Goal: Connect with others

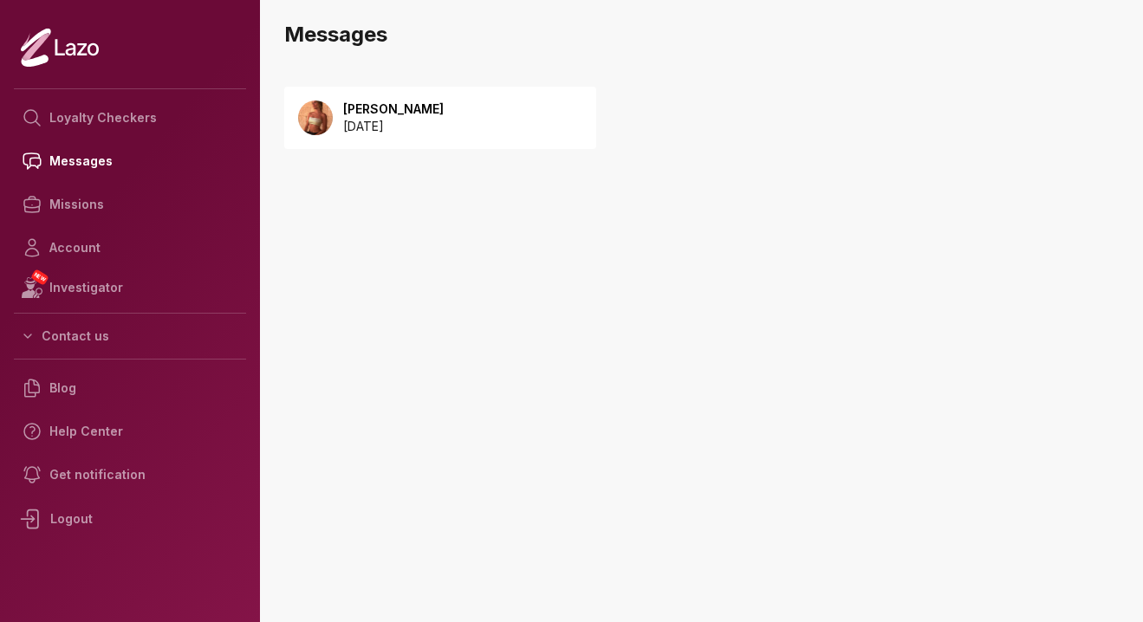
click at [428, 109] on p "[PERSON_NAME]" at bounding box center [393, 109] width 101 height 17
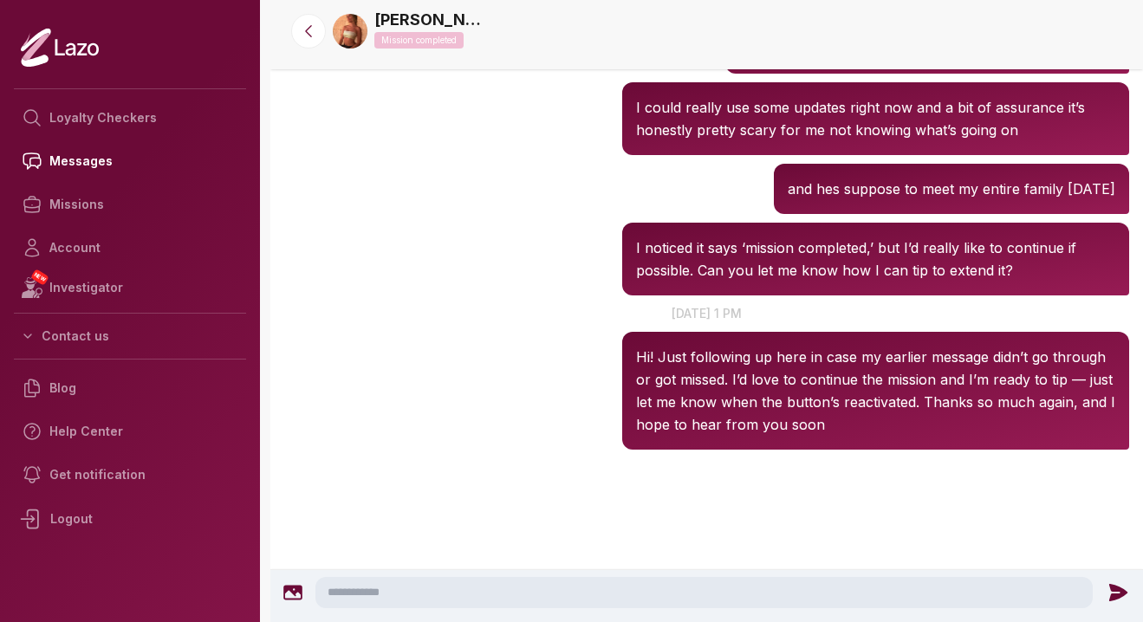
scroll to position [2210, 0]
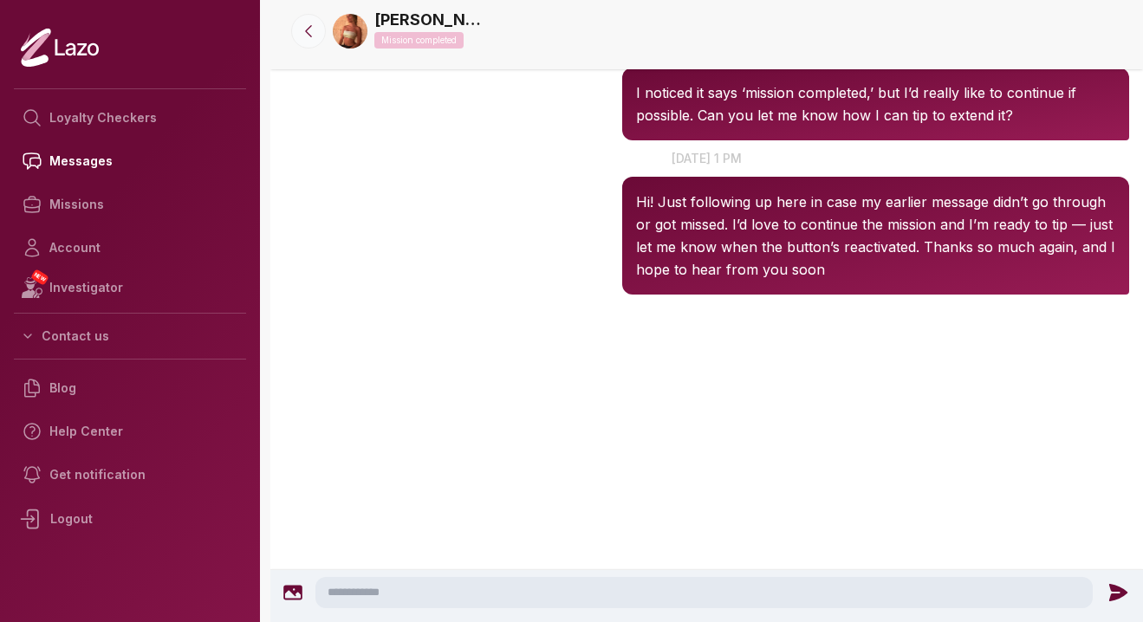
click at [307, 31] on icon at bounding box center [308, 31] width 17 height 17
